Goal: Find specific page/section: Find specific page/section

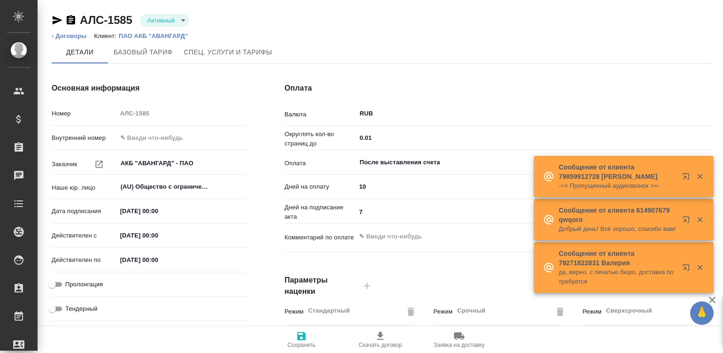
type input "1062 awatera"
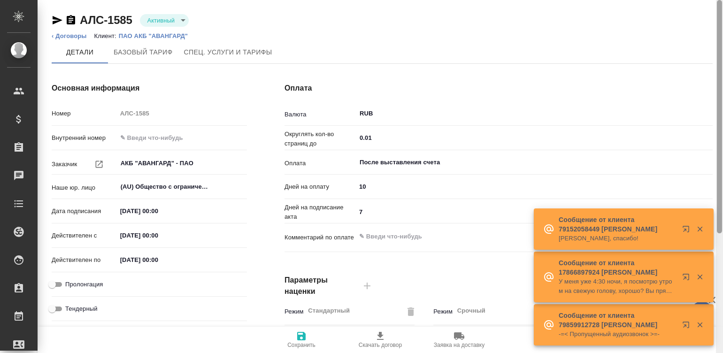
scroll to position [285, 0]
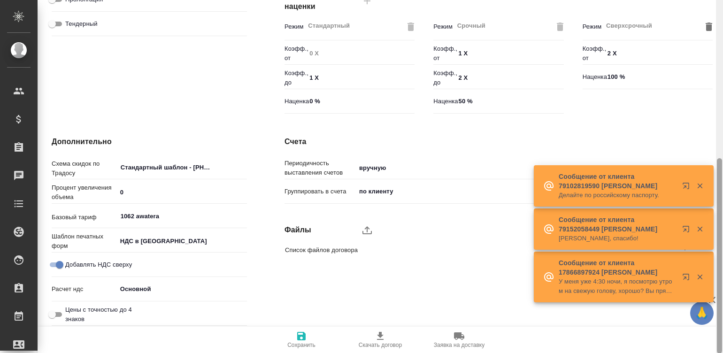
click at [721, 235] on div at bounding box center [719, 176] width 7 height 353
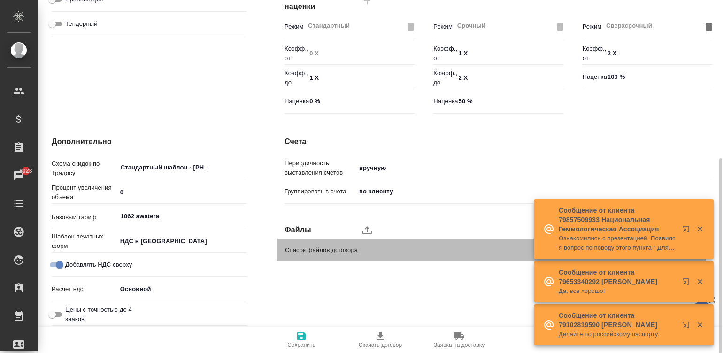
click at [418, 258] on div "Список файлов договора" at bounding box center [491, 250] width 428 height 22
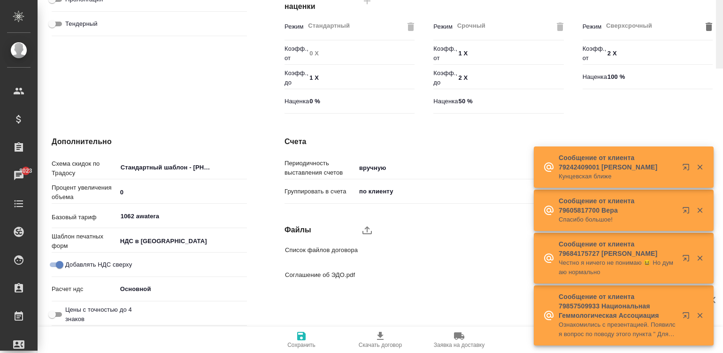
scroll to position [0, 0]
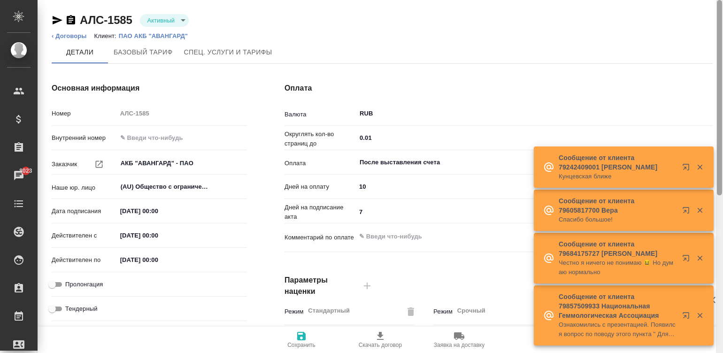
click at [716, 27] on div at bounding box center [719, 176] width 7 height 353
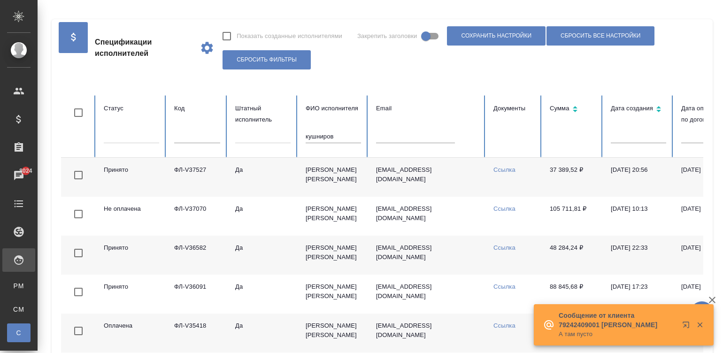
click at [306, 139] on input "кушниров" at bounding box center [333, 136] width 55 height 13
drag, startPoint x: 0, startPoint y: 0, endPoint x: 279, endPoint y: 139, distance: 312.2
click at [306, 139] on input "кушниров" at bounding box center [333, 136] width 55 height 13
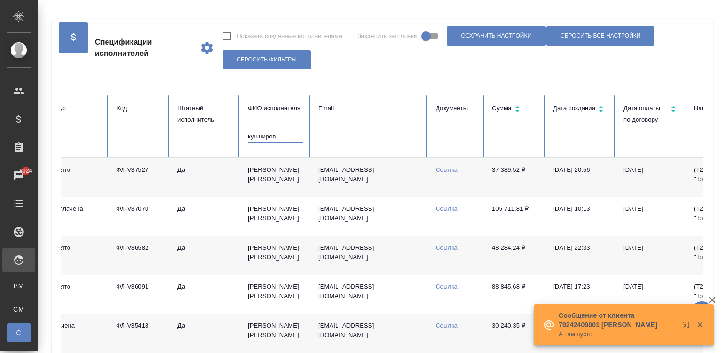
click at [279, 139] on input "кушниров" at bounding box center [275, 136] width 55 height 13
click at [350, 135] on input "text" at bounding box center [357, 136] width 79 height 13
paste input "[EMAIL_ADDRESS][DOMAIN_NAME]"
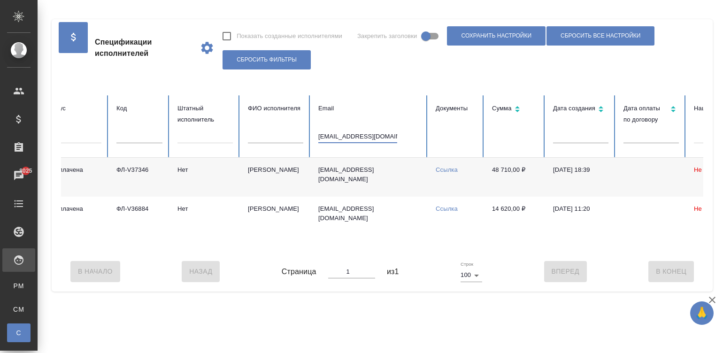
type input "[EMAIL_ADDRESS][DOMAIN_NAME]"
click at [385, 99] on th "Email [EMAIL_ADDRESS][DOMAIN_NAME]" at bounding box center [369, 126] width 117 height 62
